Goal: Information Seeking & Learning: Learn about a topic

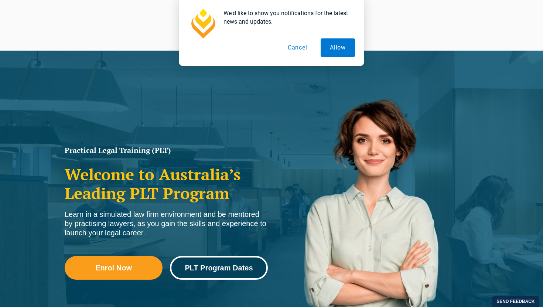
click at [218, 270] on span "PLT Program Dates" at bounding box center [219, 267] width 68 height 7
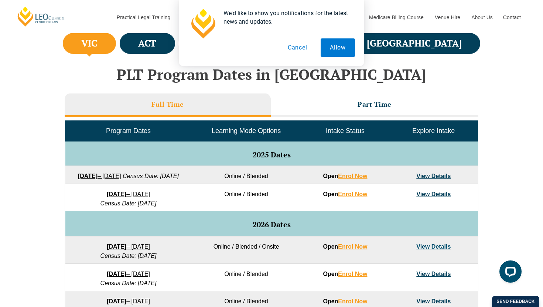
scroll to position [285, 0]
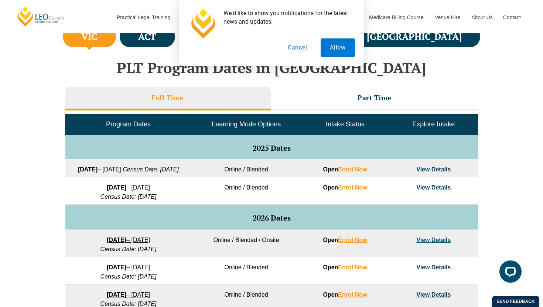
click at [436, 172] on link "View Details" at bounding box center [434, 169] width 34 height 6
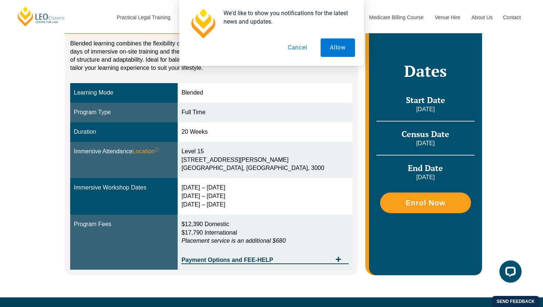
scroll to position [158, 0]
